Goal: Entertainment & Leisure: Browse casually

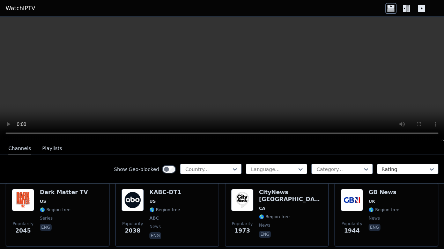
scroll to position [561, 0]
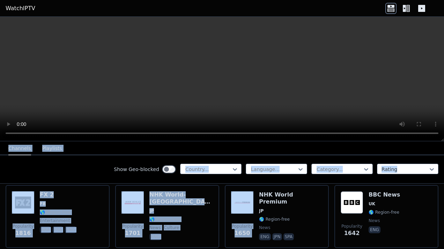
drag, startPoint x: 323, startPoint y: 186, endPoint x: 338, endPoint y: 56, distance: 130.2
click at [338, 56] on div "WatchIPTV - Free IPTV streams from across the world WatchIPTV.xyz does not host…" at bounding box center [222, 133] width 444 height 232
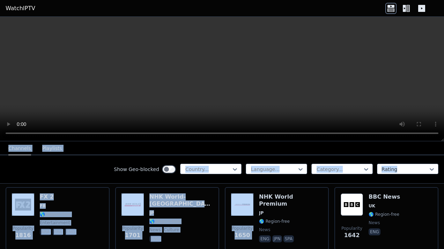
scroll to position [0, 0]
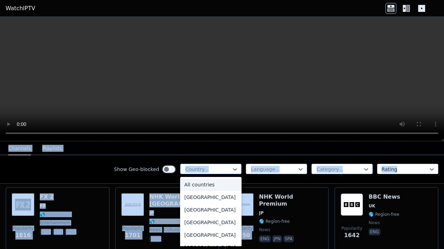
click at [197, 166] on div at bounding box center [208, 169] width 47 height 7
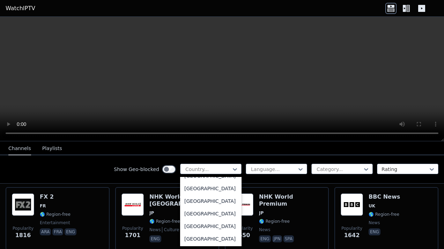
scroll to position [1865, 0]
click at [183, 232] on div "Qatar" at bounding box center [210, 225] width 61 height 13
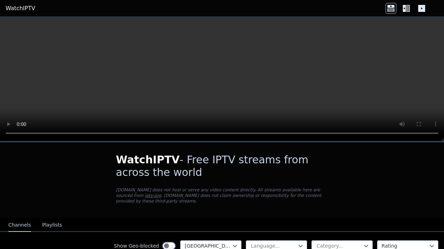
click at [239, 177] on h1 "WatchIPTV - Free IPTV streams from across the world" at bounding box center [222, 165] width 212 height 25
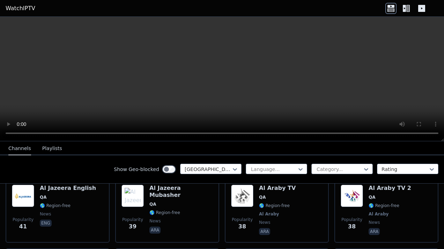
scroll to position [221, 0]
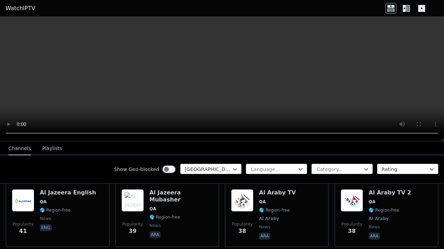
click at [52, 151] on button "Playlists" at bounding box center [52, 148] width 20 height 13
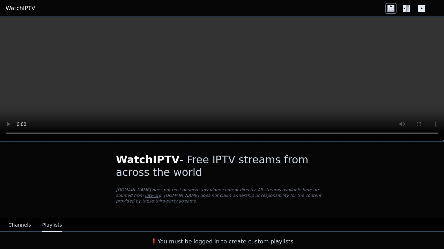
scroll to position [0, 0]
click at [25, 225] on button "Channels" at bounding box center [19, 224] width 23 height 13
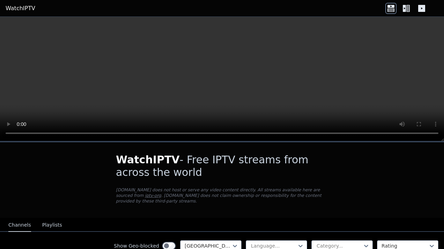
click at [151, 210] on div "WatchIPTV - Free IPTV streams from across the world WatchIPTV.xyz does not host…" at bounding box center [222, 179] width 235 height 75
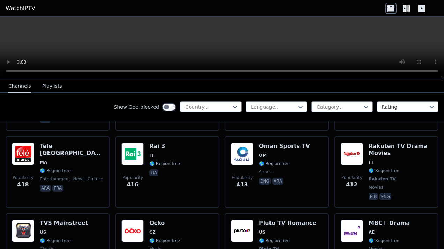
scroll to position [3531, 0]
